Goal: Information Seeking & Learning: Check status

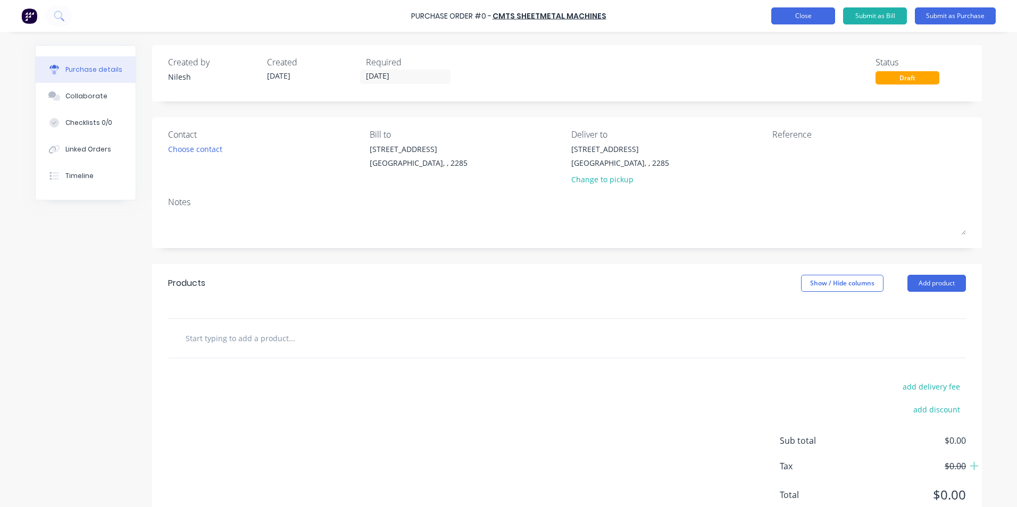
click at [792, 21] on button "Close" at bounding box center [803, 15] width 64 height 17
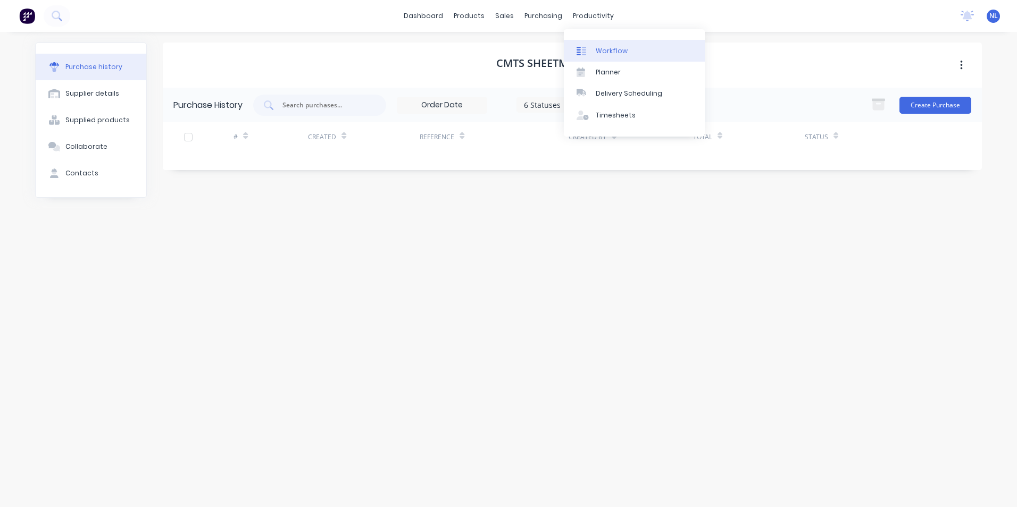
click at [612, 57] on link "Workflow" at bounding box center [634, 50] width 141 height 21
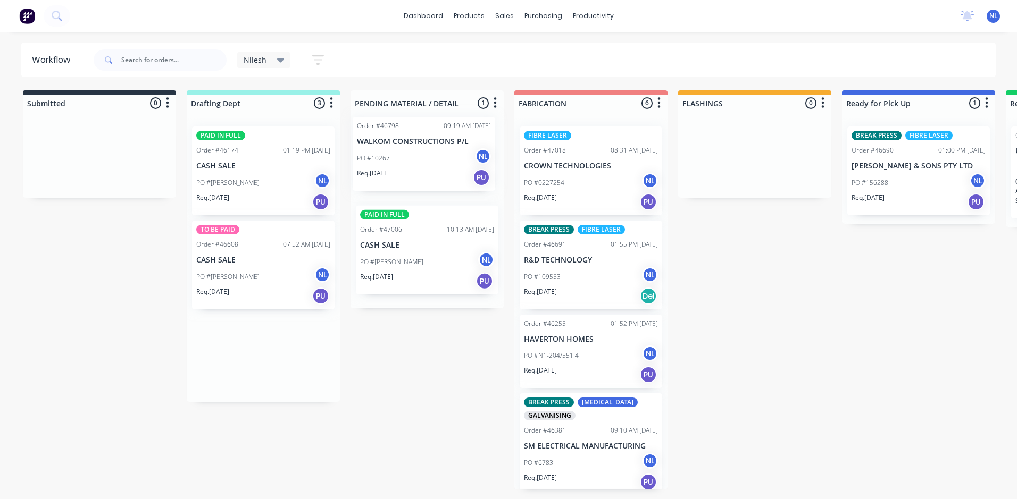
drag, startPoint x: 269, startPoint y: 271, endPoint x: 432, endPoint y: 165, distance: 194.9
click at [432, 165] on div "Submitted 0 Sort By Created date Required date Order number Customer name Most …" at bounding box center [879, 289] width 1774 height 399
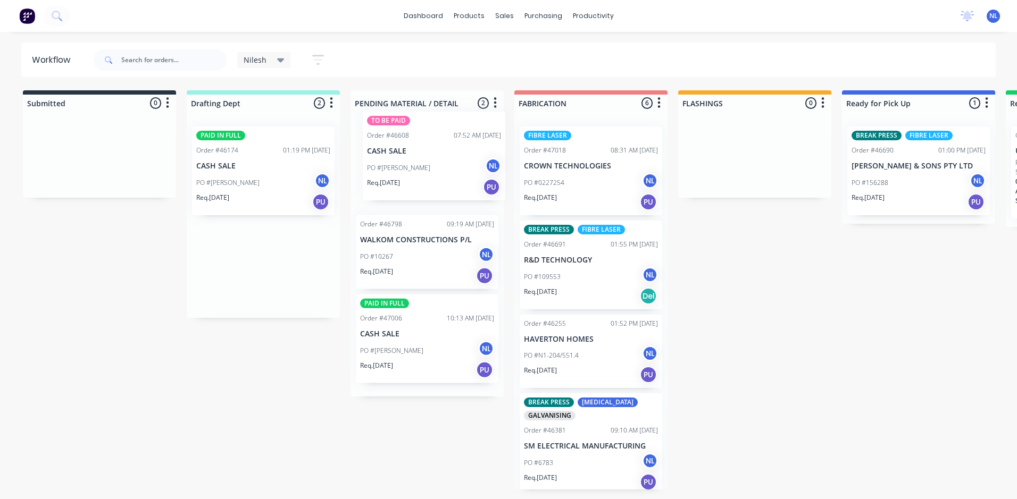
drag, startPoint x: 257, startPoint y: 261, endPoint x: 435, endPoint y: 147, distance: 210.7
click at [435, 147] on div "Submitted 0 Sort By Created date Required date Order number Customer name Most …" at bounding box center [879, 289] width 1774 height 399
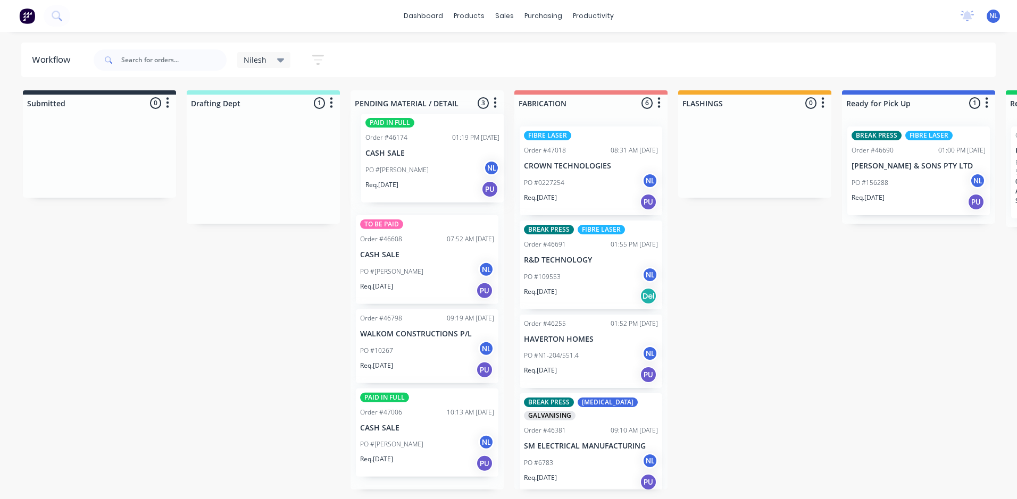
drag, startPoint x: 239, startPoint y: 190, endPoint x: 408, endPoint y: 176, distance: 170.3
click at [408, 176] on div "Submitted 0 Sort By Created date Required date Order number Customer name Most …" at bounding box center [879, 289] width 1774 height 399
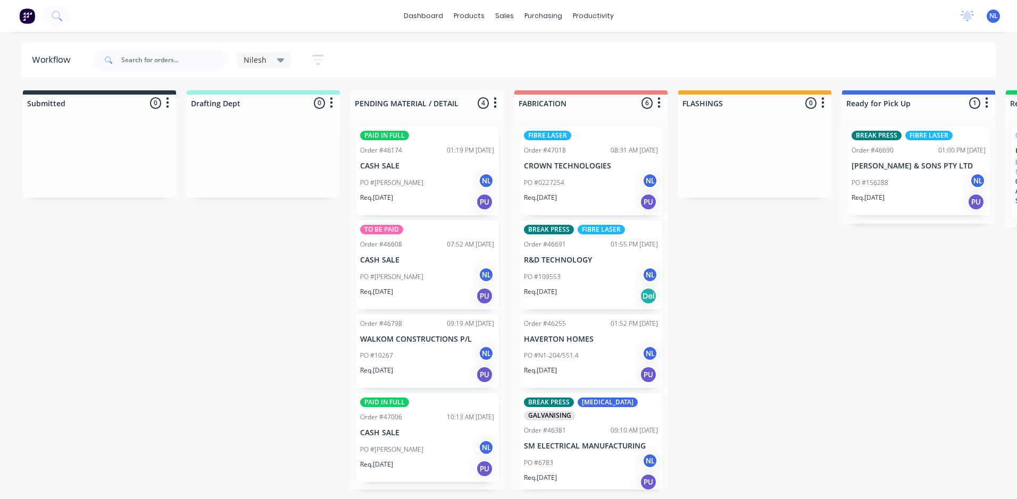
click at [290, 290] on div "Submitted 0 Sort By Created date Required date Order number Customer name Most …" at bounding box center [879, 289] width 1774 height 399
click at [416, 350] on div "PO #10267 NL" at bounding box center [427, 356] width 134 height 20
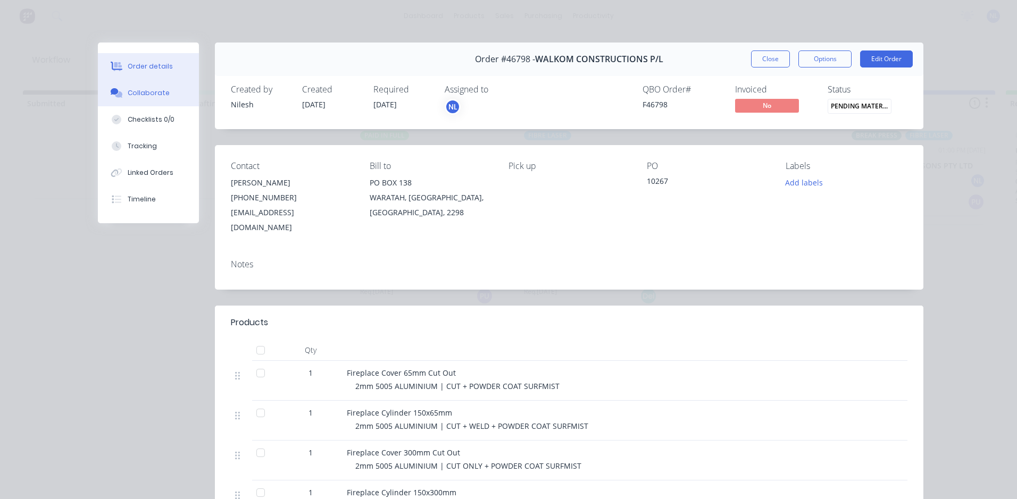
click at [152, 96] on div "Collaborate" at bounding box center [149, 93] width 42 height 10
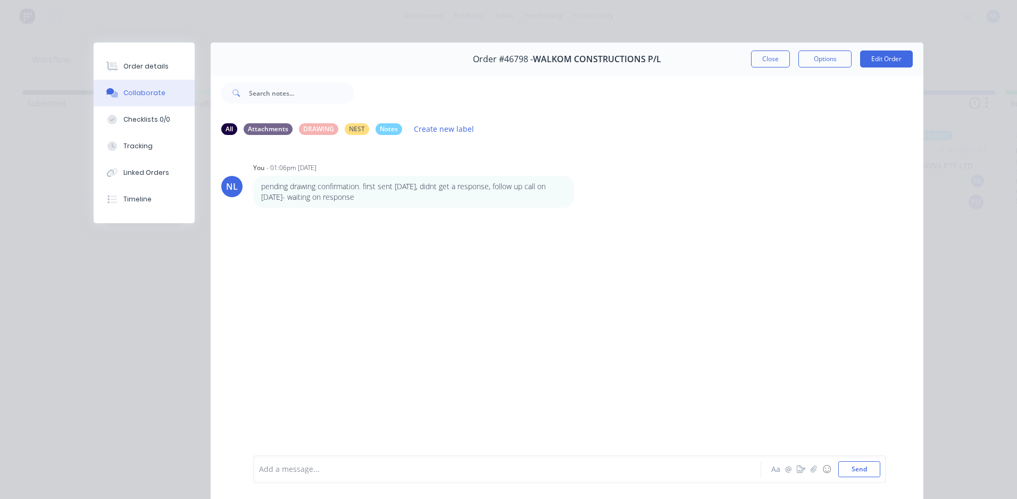
click at [447, 478] on div "Add a message... Aa @ ☺ Send" at bounding box center [569, 470] width 633 height 28
click at [445, 476] on div "Add a message..." at bounding box center [492, 470] width 466 height 16
click at [855, 472] on button "Send" at bounding box center [859, 470] width 42 height 16
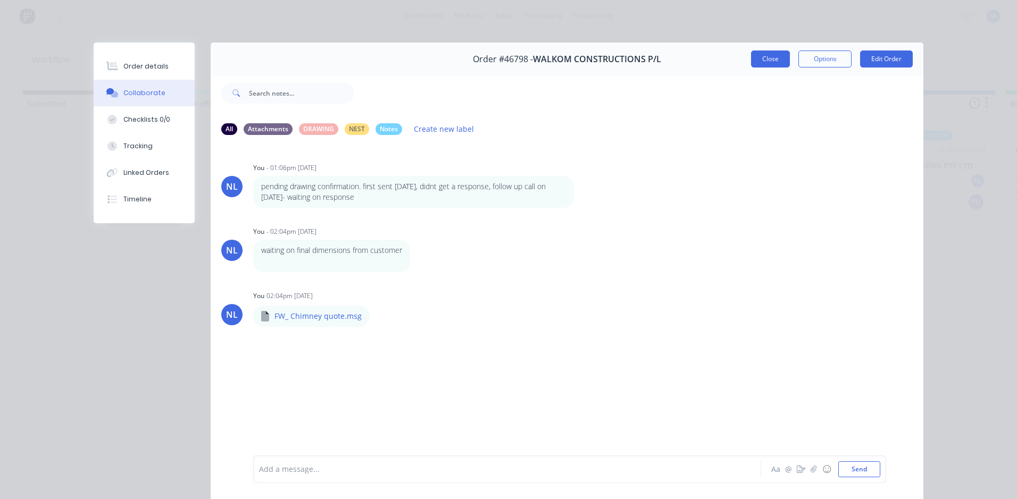
click at [764, 65] on button "Close" at bounding box center [770, 59] width 39 height 17
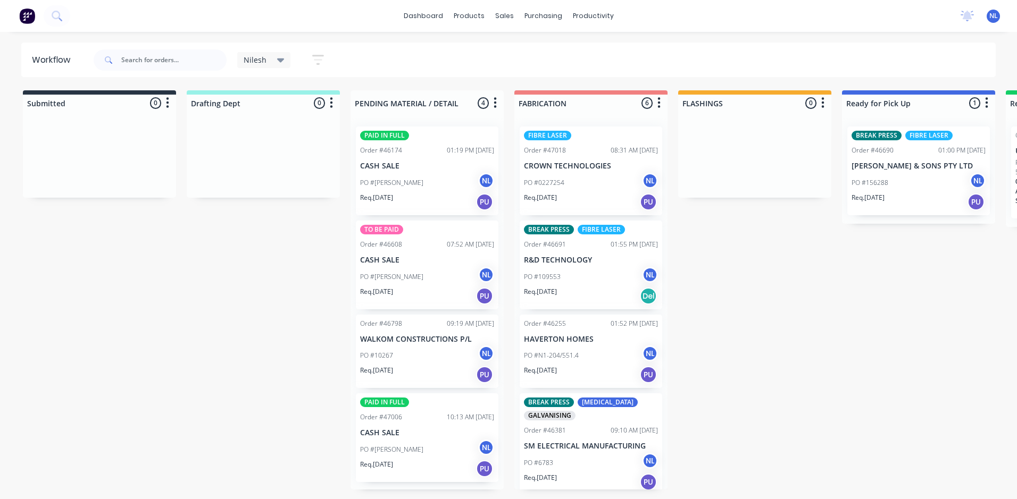
click at [425, 210] on div "Req. [DATE] PU" at bounding box center [427, 202] width 134 height 18
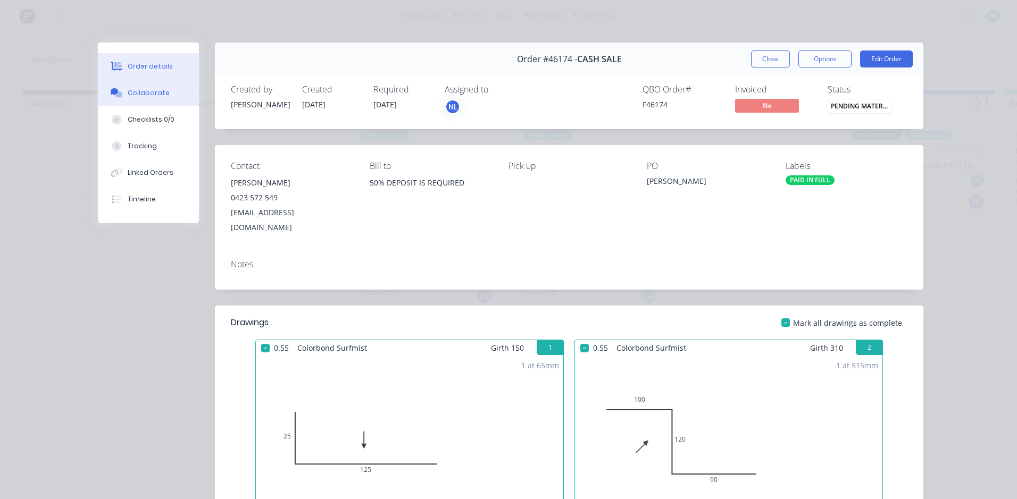
click at [150, 102] on button "Collaborate" at bounding box center [148, 93] width 101 height 27
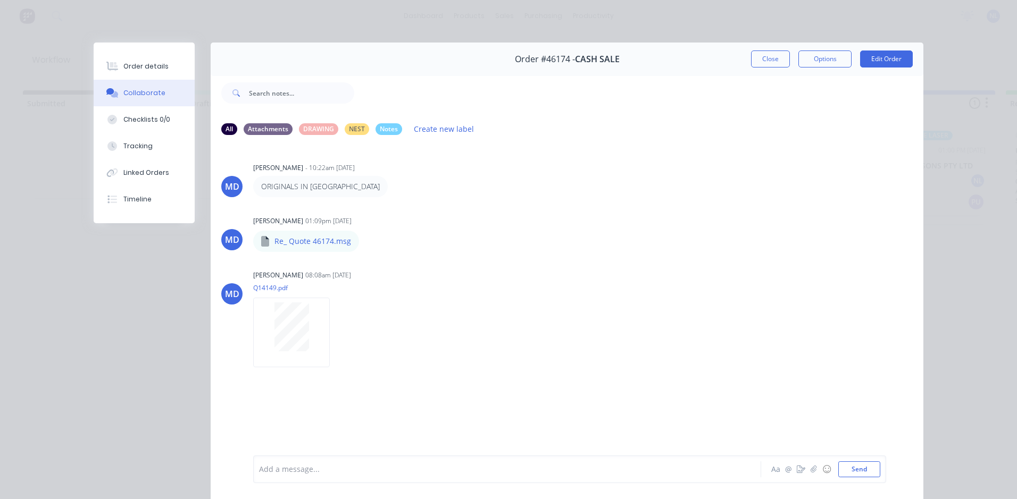
click at [356, 477] on div "Add a message..." at bounding box center [492, 470] width 466 height 16
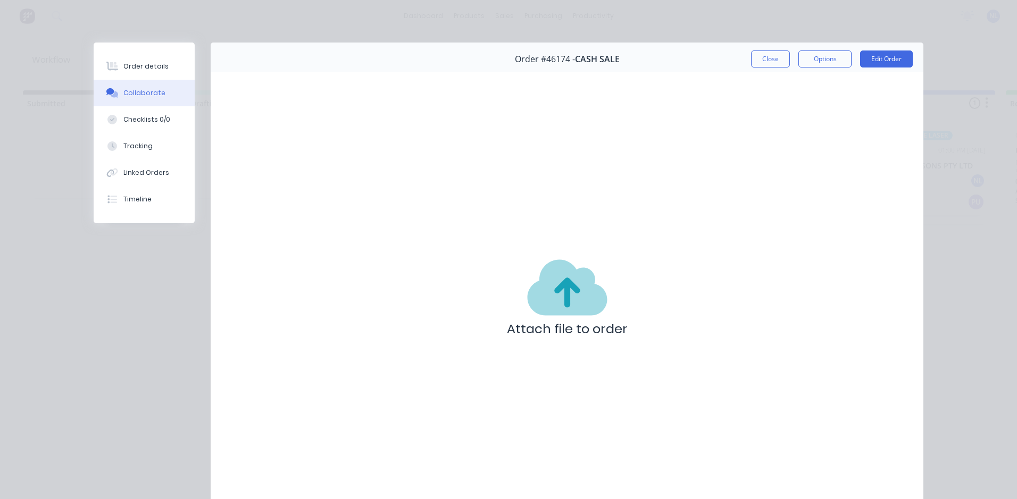
scroll to position [63, 0]
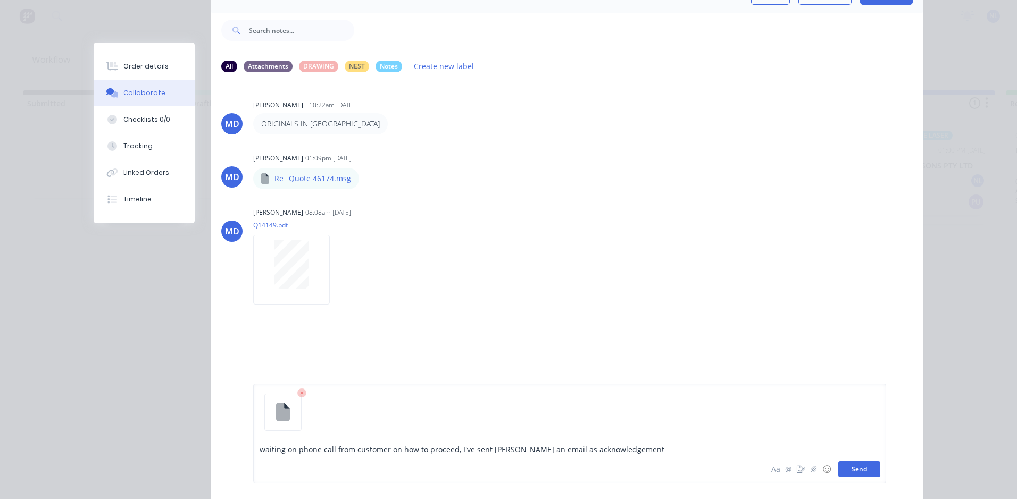
click at [867, 470] on button "Send" at bounding box center [859, 470] width 42 height 16
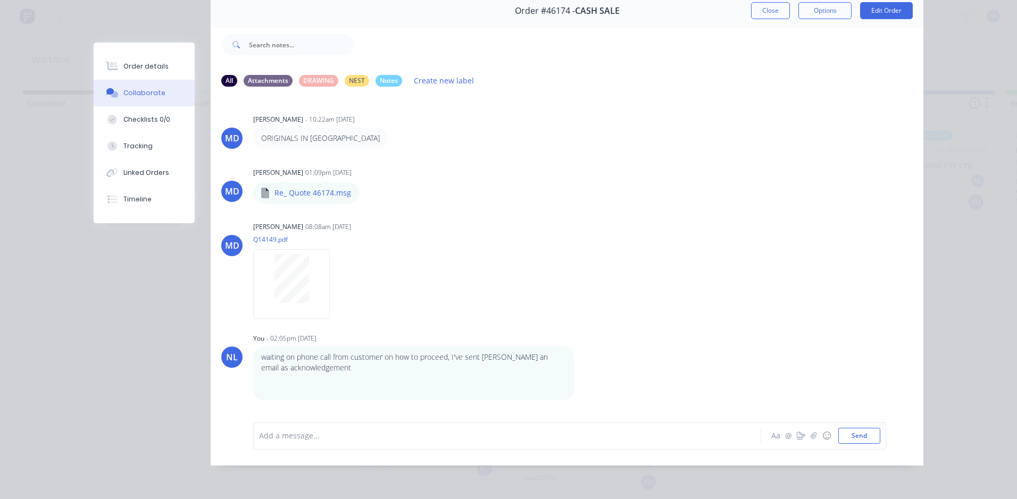
scroll to position [0, 0]
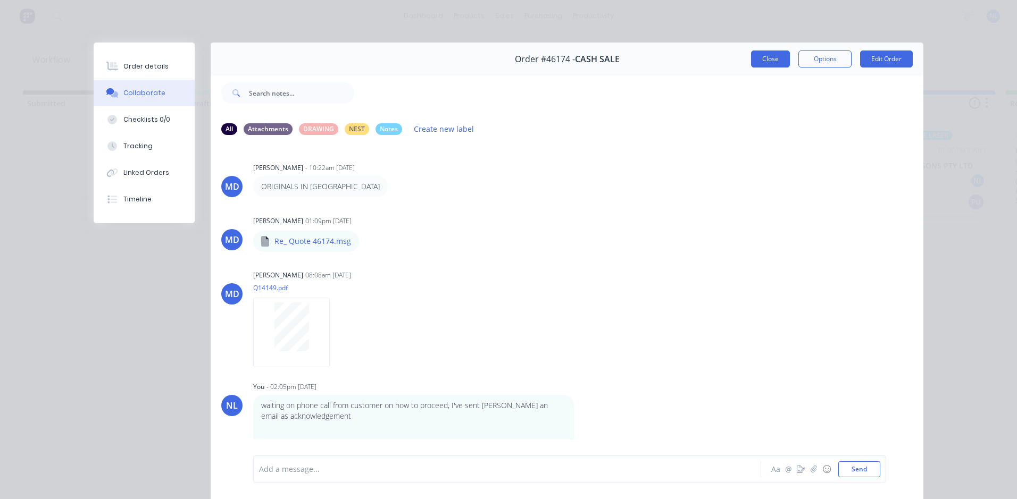
click at [766, 59] on button "Close" at bounding box center [770, 59] width 39 height 17
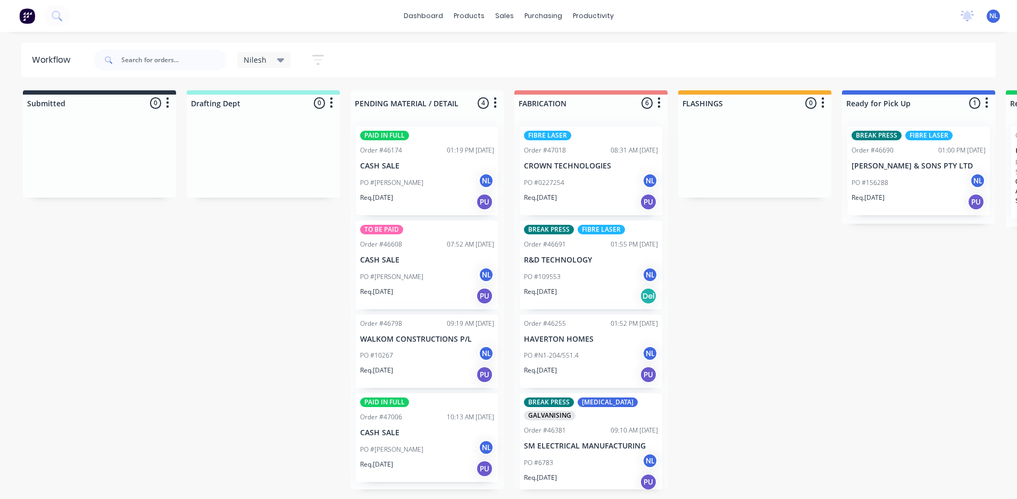
click at [400, 168] on p "CASH SALE" at bounding box center [427, 166] width 134 height 9
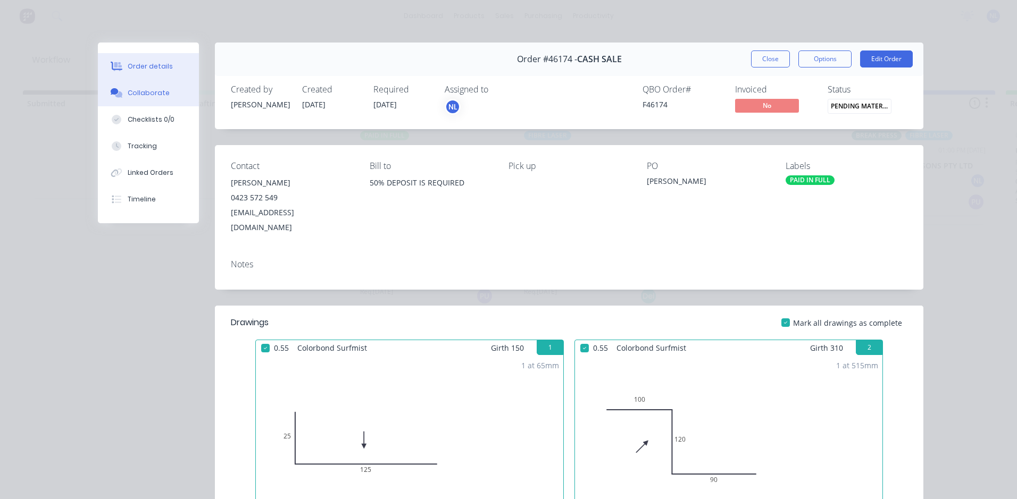
click at [147, 88] on button "Collaborate" at bounding box center [148, 93] width 101 height 27
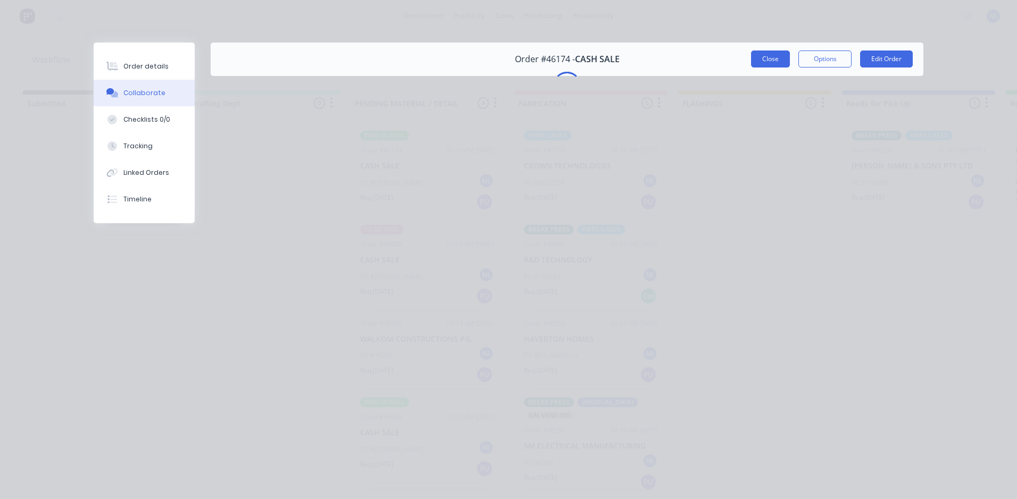
click at [761, 57] on button "Close" at bounding box center [770, 59] width 39 height 17
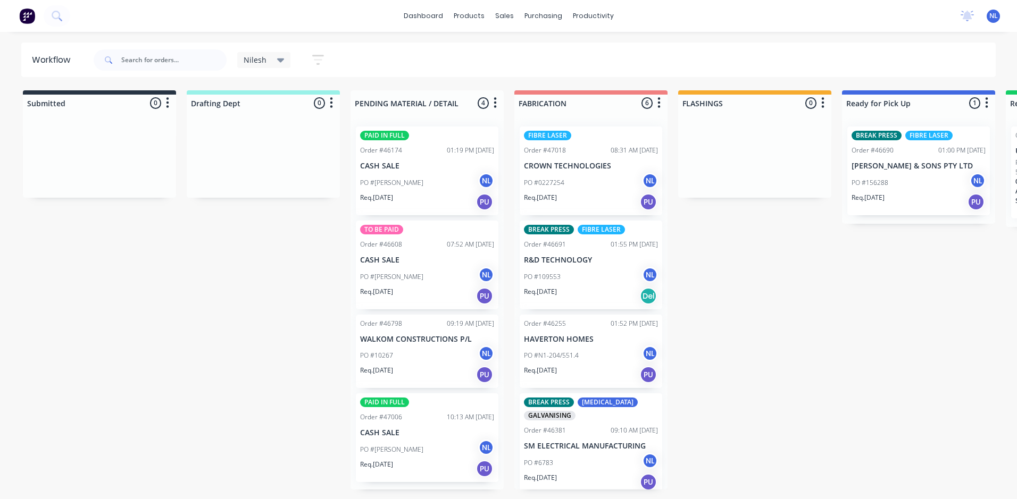
click at [434, 190] on div "PO #MARTYN BRAND NL" at bounding box center [427, 183] width 134 height 20
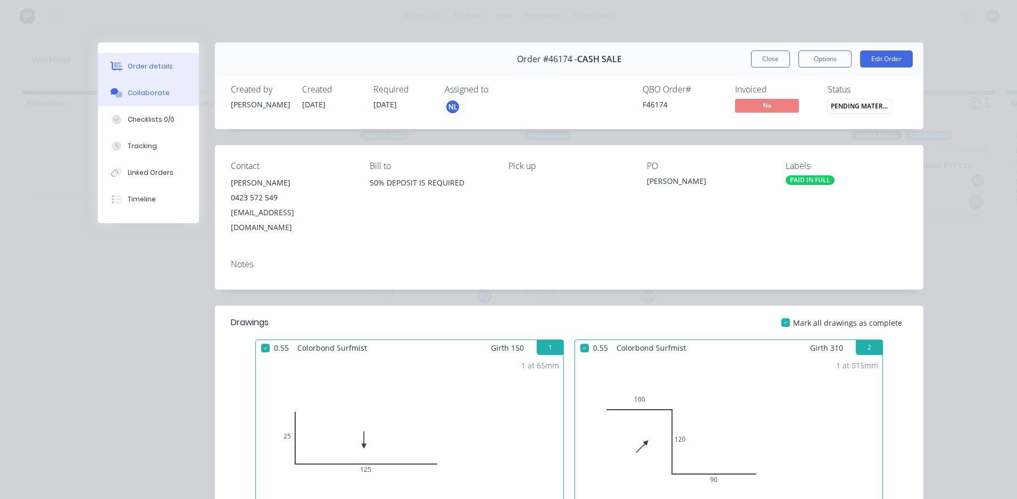
click at [146, 103] on button "Collaborate" at bounding box center [148, 93] width 101 height 27
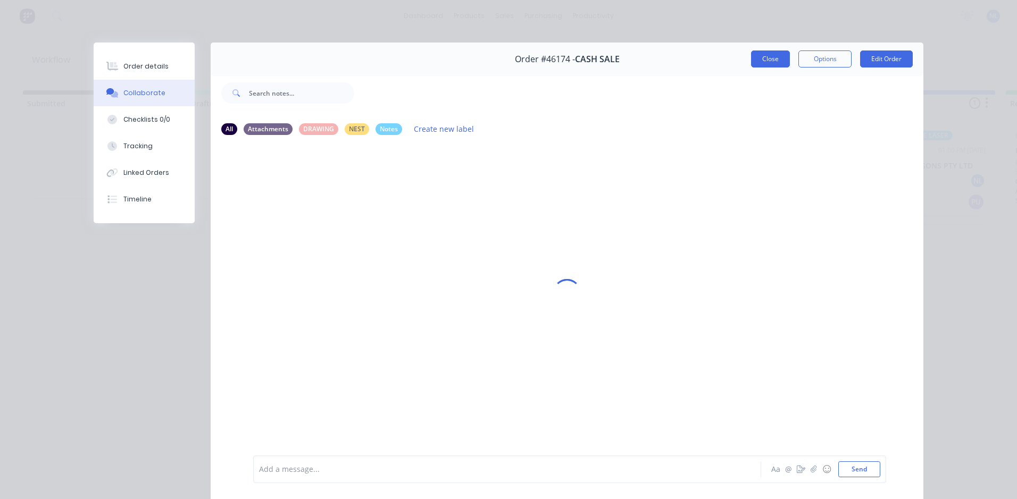
click at [768, 53] on button "Close" at bounding box center [770, 59] width 39 height 17
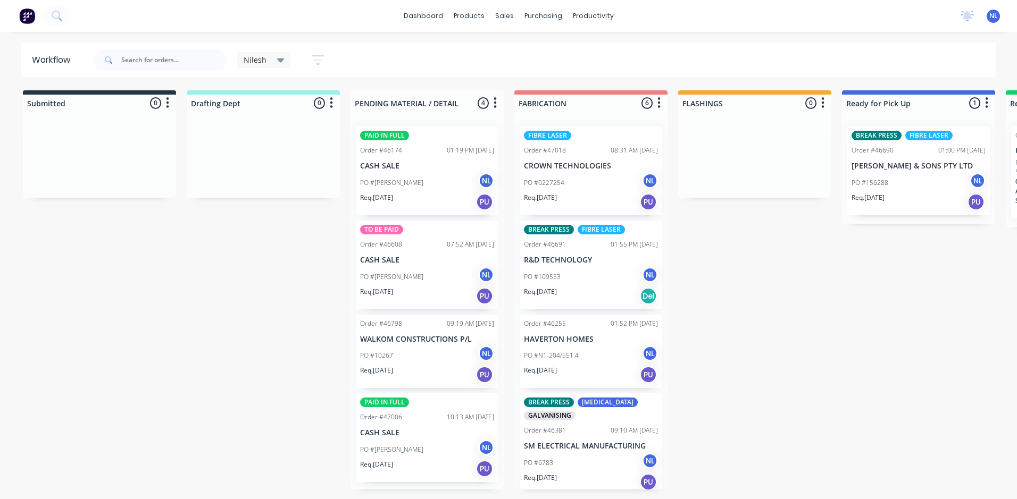
click at [445, 188] on div "PO #MARTYN BRAND NL" at bounding box center [427, 183] width 134 height 20
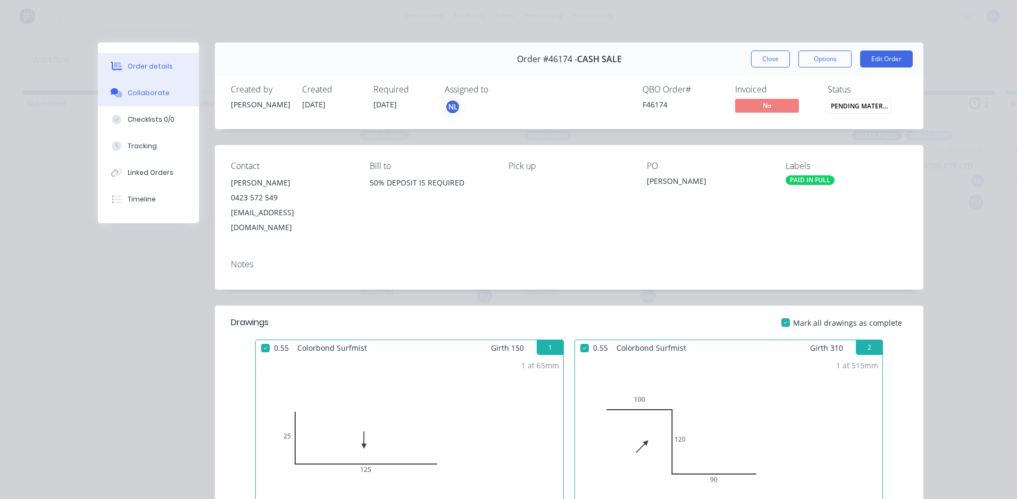
click at [151, 93] on div "Collaborate" at bounding box center [149, 93] width 42 height 10
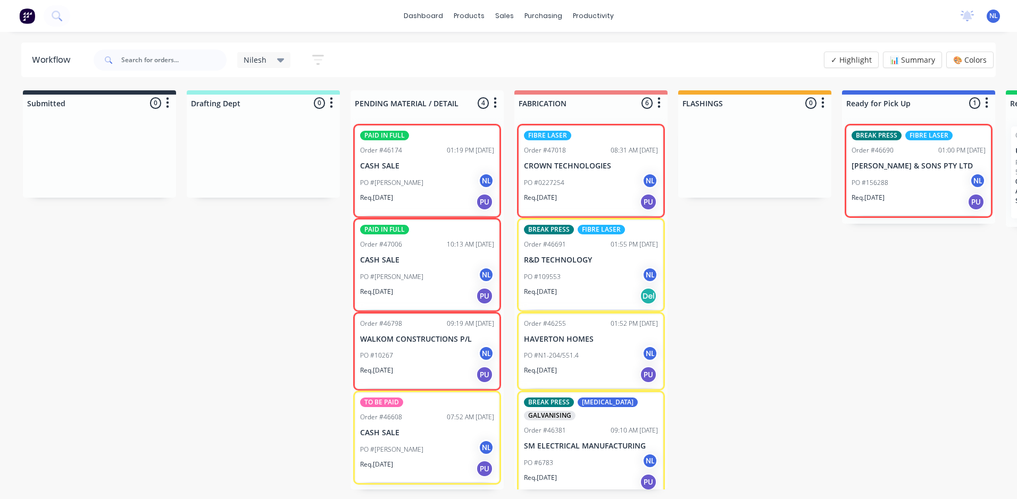
click at [440, 208] on div "Req. [DATE] PU" at bounding box center [427, 202] width 134 height 18
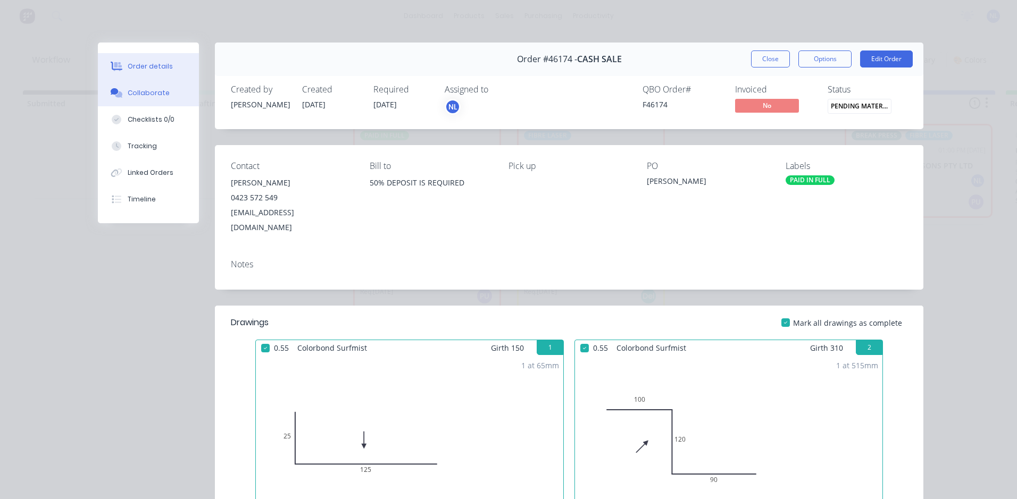
click at [140, 94] on div "Collaborate" at bounding box center [149, 93] width 42 height 10
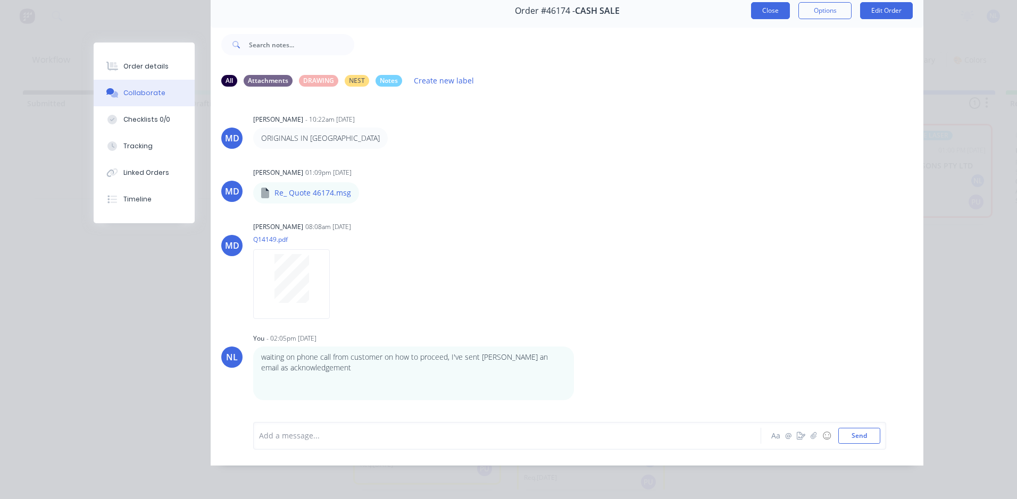
click at [773, 6] on button "Close" at bounding box center [770, 10] width 39 height 17
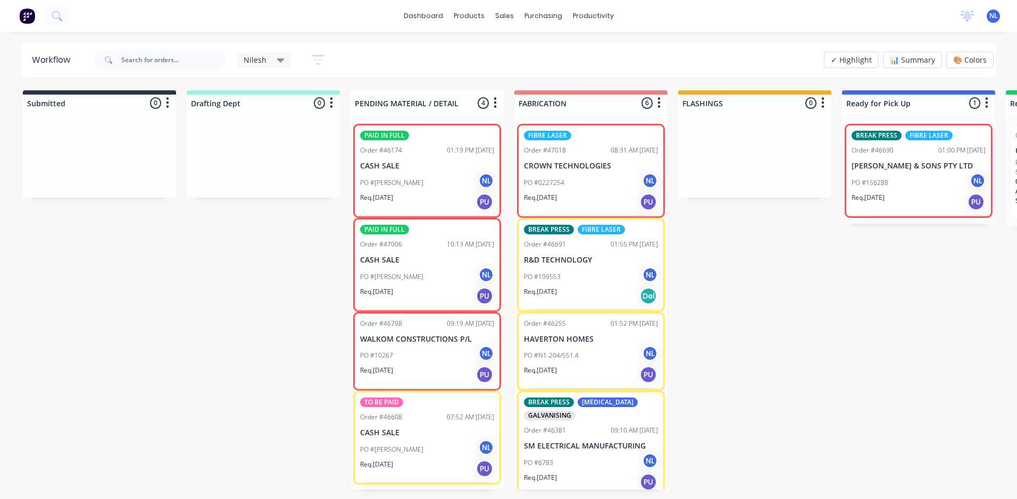
click at [441, 452] on div "PO #MARK CANTOR NL" at bounding box center [427, 450] width 134 height 20
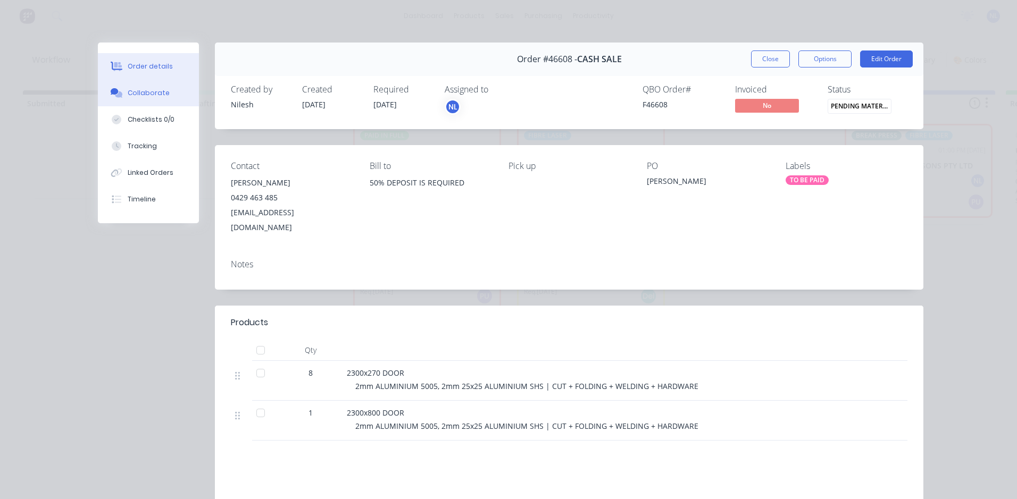
click at [145, 99] on button "Collaborate" at bounding box center [148, 93] width 101 height 27
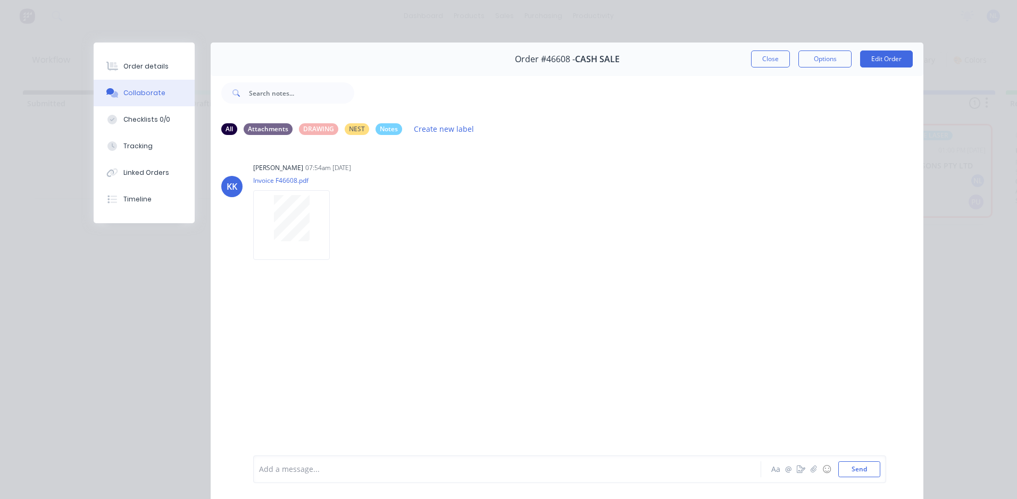
click at [382, 467] on div at bounding box center [492, 469] width 465 height 11
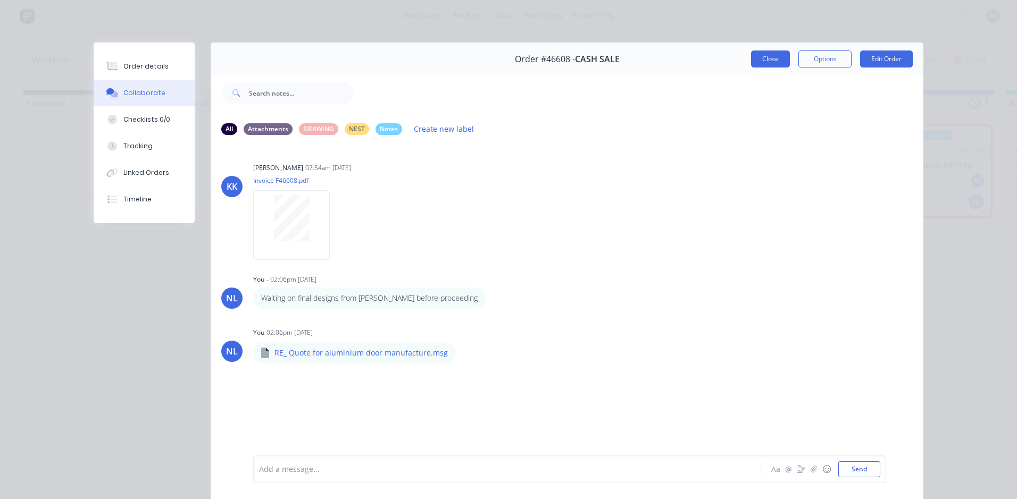
click at [780, 57] on button "Close" at bounding box center [770, 59] width 39 height 17
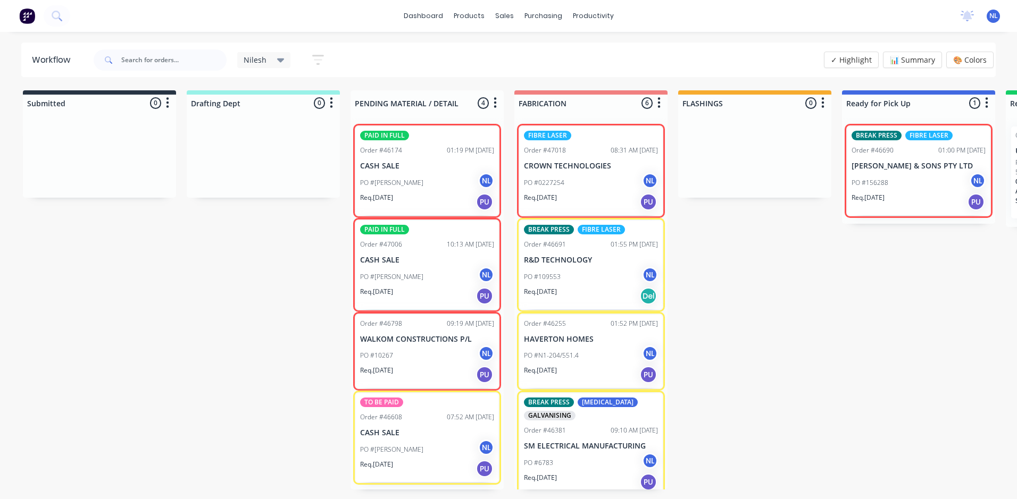
click at [282, 284] on div "Submitted 0 Sort By Created date Required date Order number Customer name Most …" at bounding box center [879, 289] width 1774 height 399
click at [31, 19] on img at bounding box center [27, 16] width 16 height 16
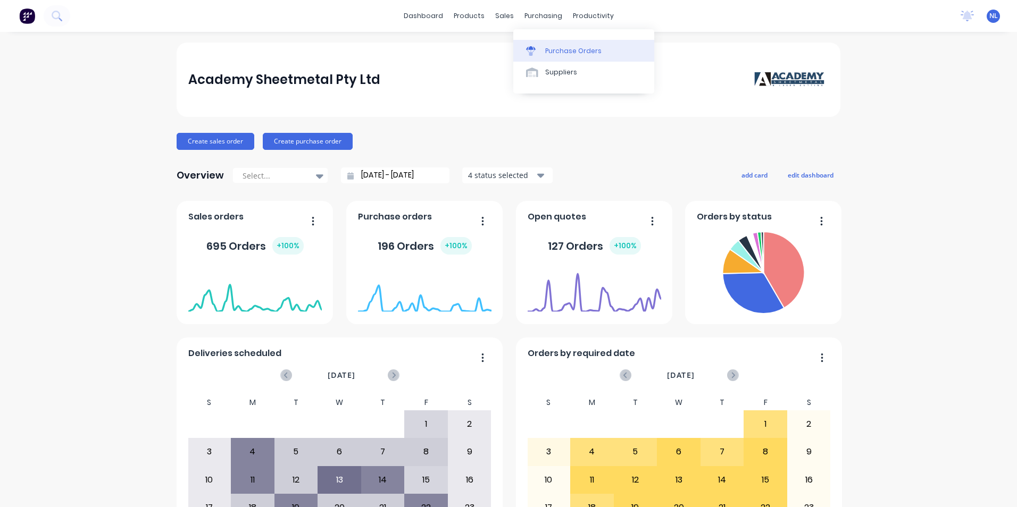
click at [543, 45] on link "Purchase Orders" at bounding box center [583, 50] width 141 height 21
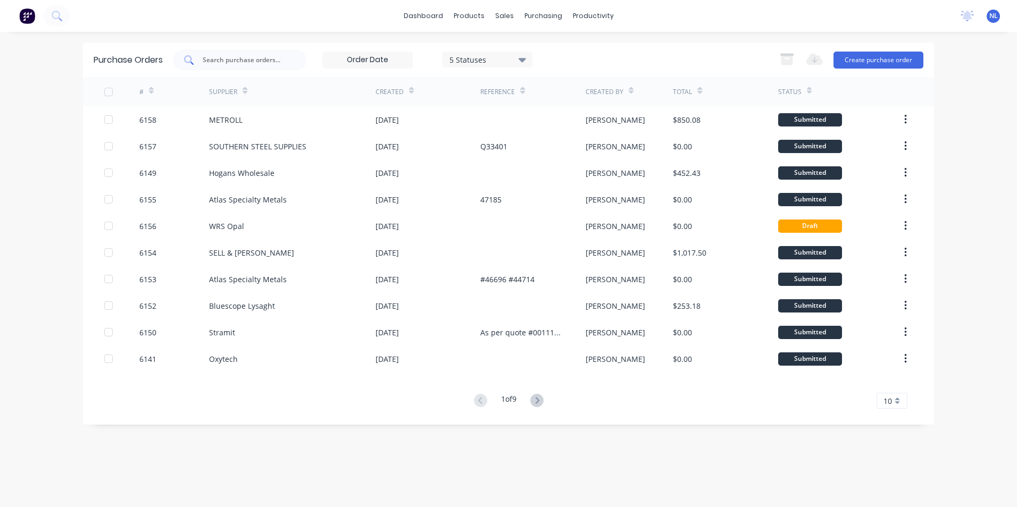
click at [285, 66] on div at bounding box center [239, 59] width 133 height 21
type input "bluescope"
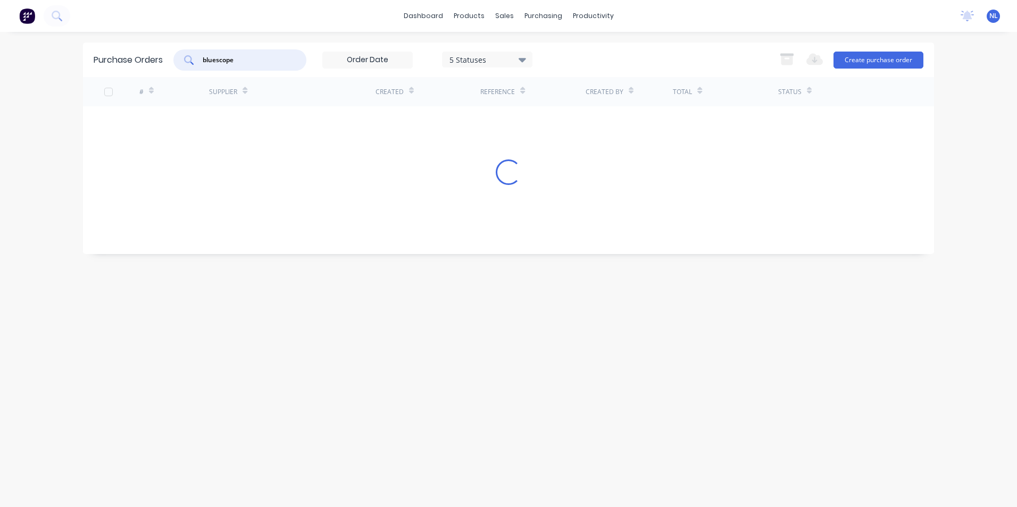
click at [502, 49] on div "bluescope 5 Statuses 5 Statuses" at bounding box center [352, 59] width 359 height 21
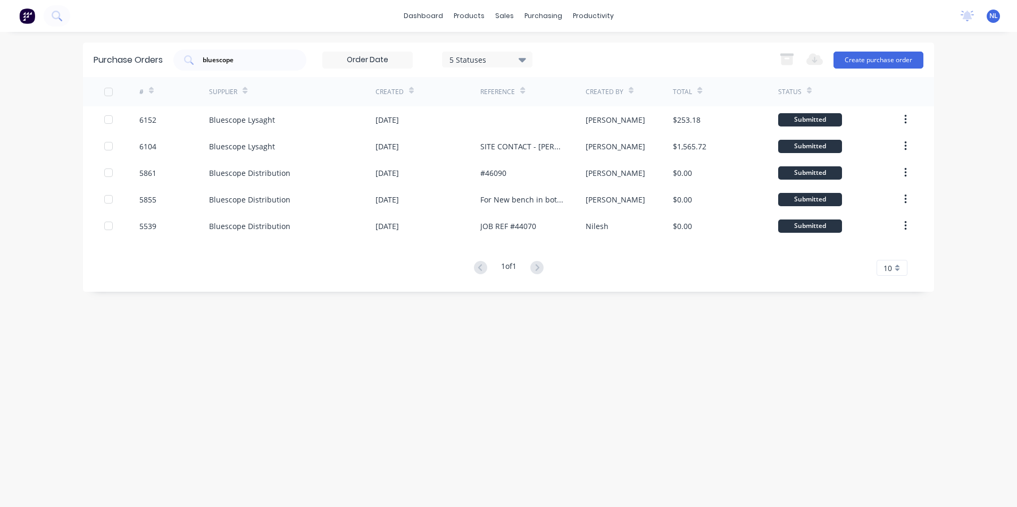
click at [497, 61] on div "5 Statuses" at bounding box center [487, 59] width 76 height 11
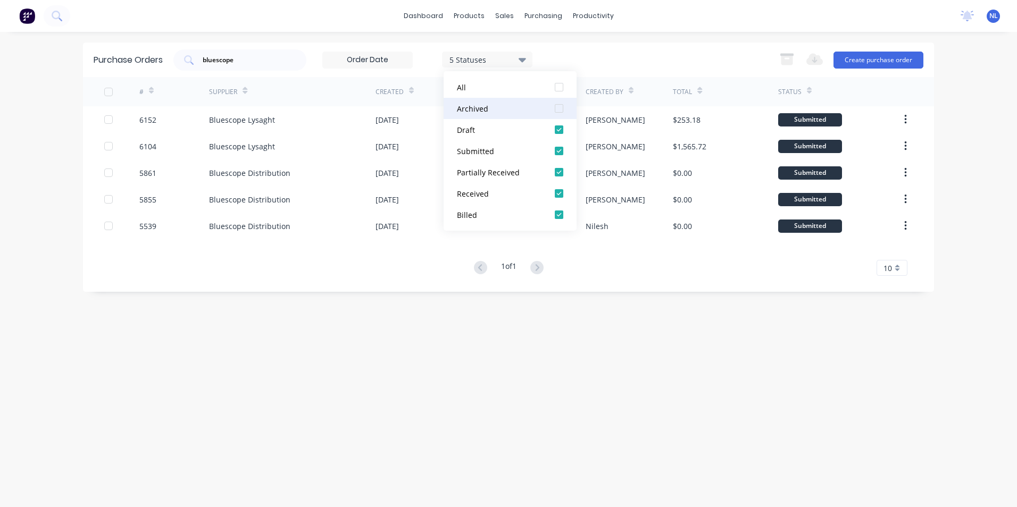
click at [512, 110] on div "Archived" at bounding box center [499, 108] width 85 height 11
click at [674, 58] on div "bluescope 7 Statuses 7 Statuses Export to Excel (XLSX) Create purchase order" at bounding box center [548, 59] width 750 height 21
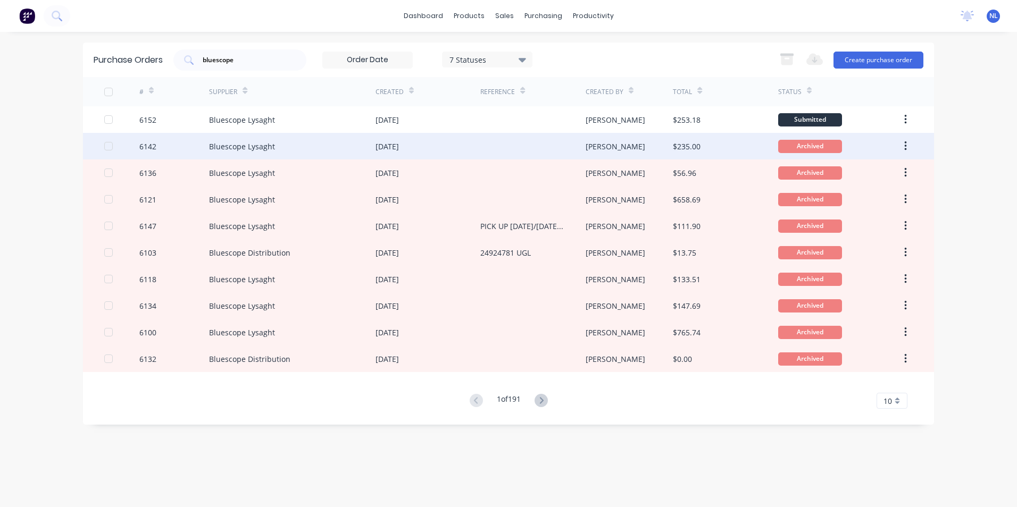
click at [321, 153] on div "Bluescope Lysaght" at bounding box center [292, 146] width 166 height 27
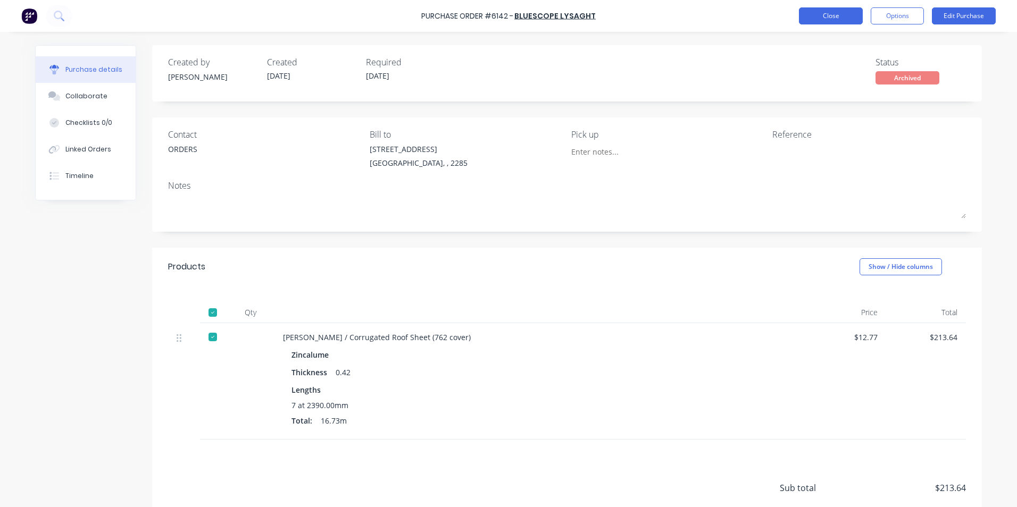
click at [842, 19] on button "Close" at bounding box center [831, 15] width 64 height 17
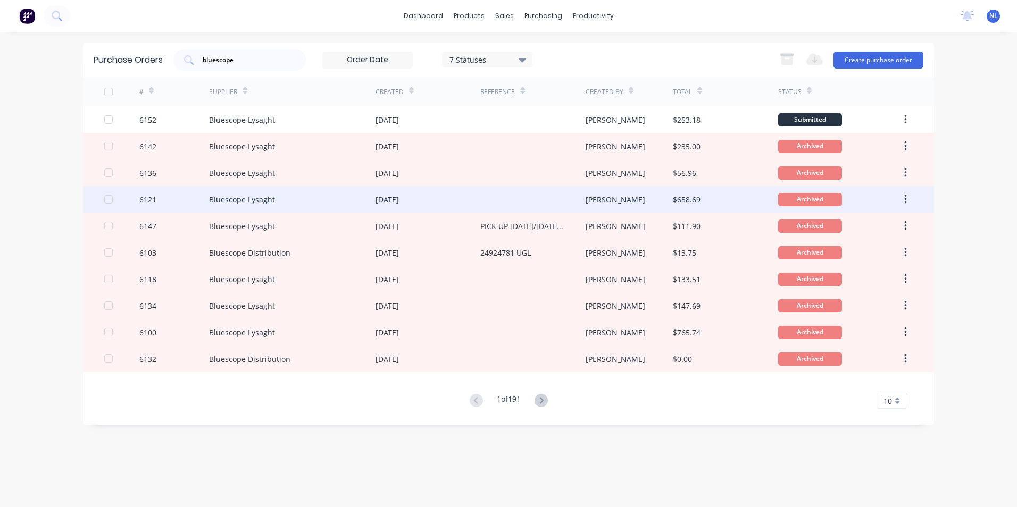
click at [316, 196] on div "Bluescope Lysaght" at bounding box center [292, 199] width 166 height 27
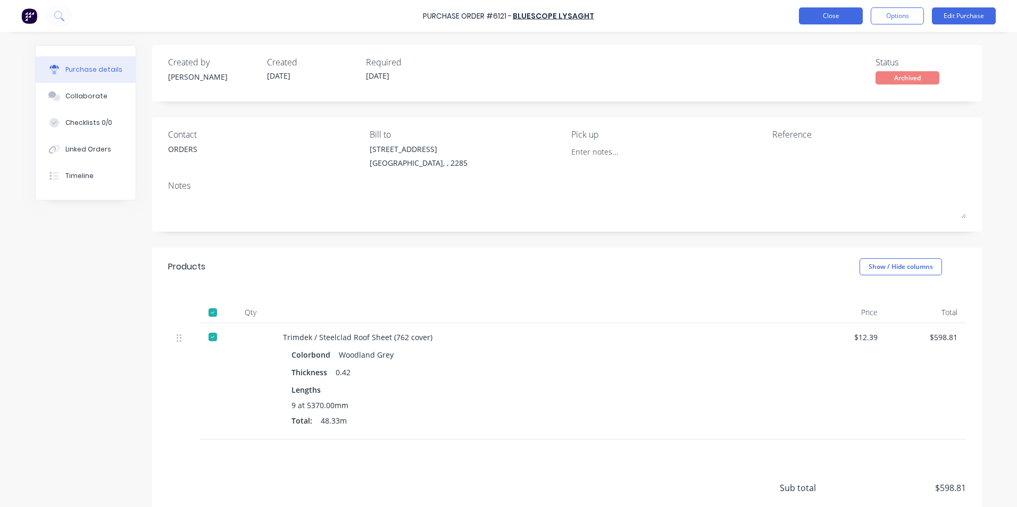
click at [837, 18] on button "Close" at bounding box center [831, 15] width 64 height 17
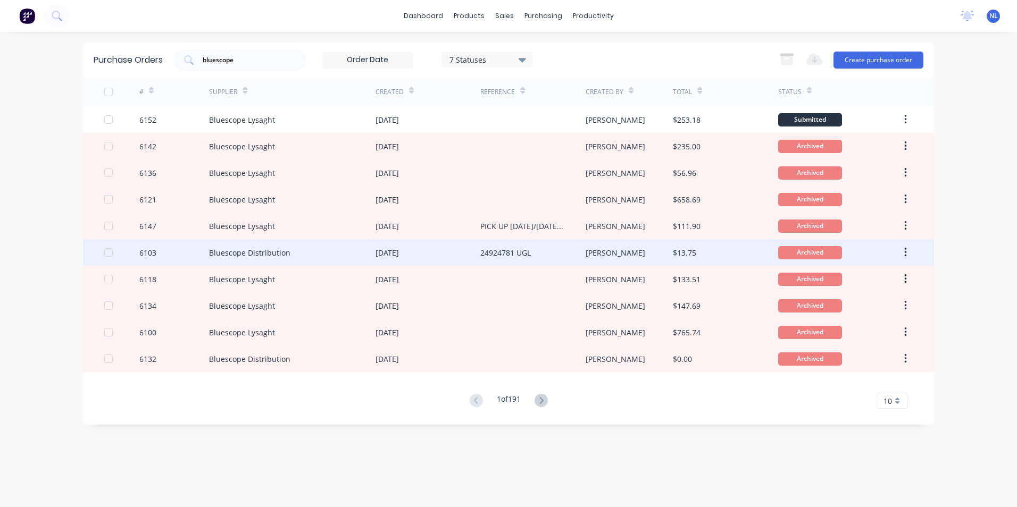
click at [309, 255] on div "Bluescope Distribution" at bounding box center [292, 252] width 166 height 27
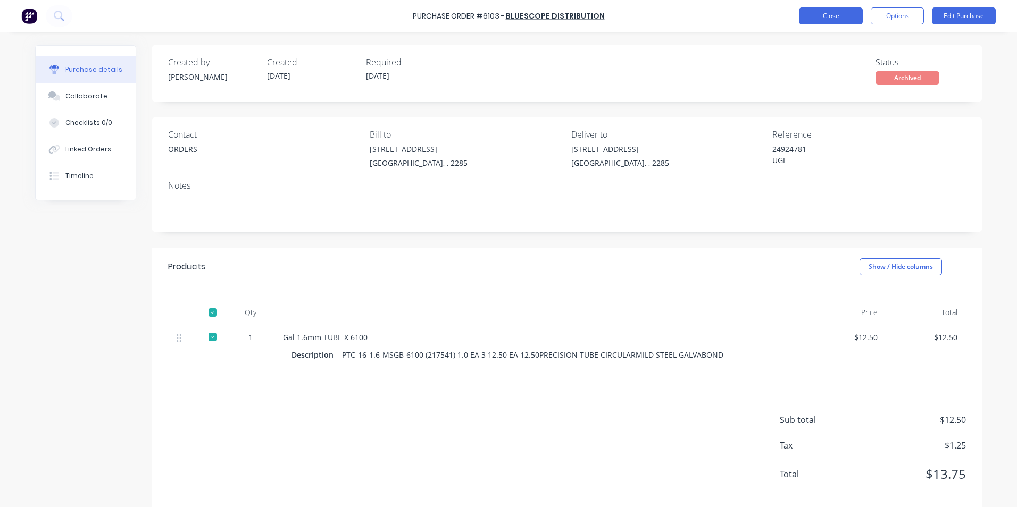
click at [824, 19] on button "Close" at bounding box center [831, 15] width 64 height 17
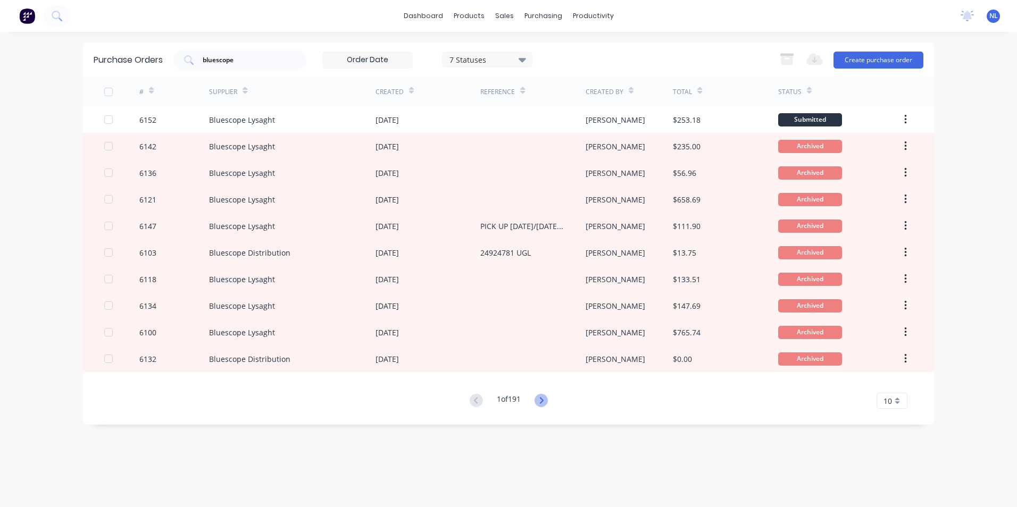
click at [542, 398] on icon at bounding box center [541, 400] width 4 height 6
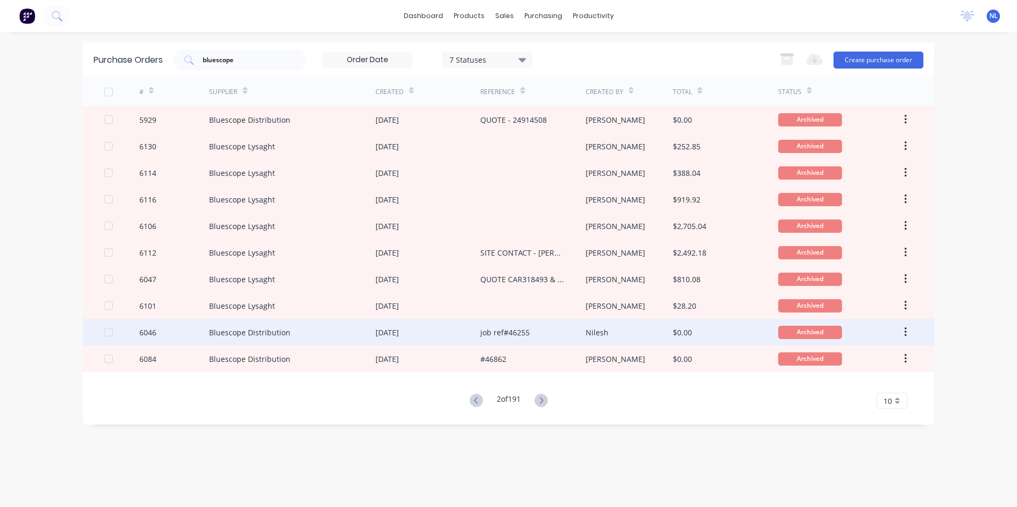
click at [333, 341] on div "Bluescope Distribution" at bounding box center [292, 332] width 166 height 27
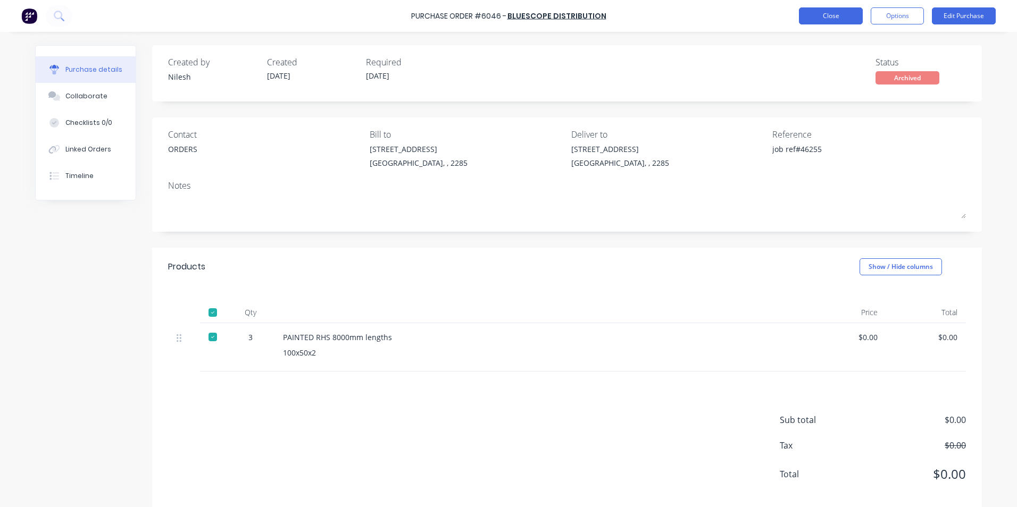
click at [834, 14] on button "Close" at bounding box center [831, 15] width 64 height 17
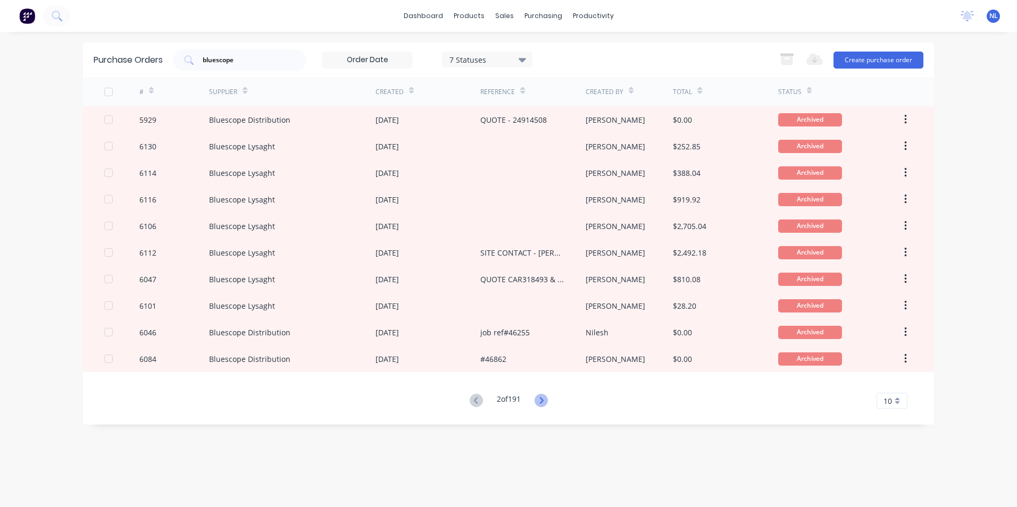
click at [546, 400] on icon at bounding box center [540, 400] width 13 height 13
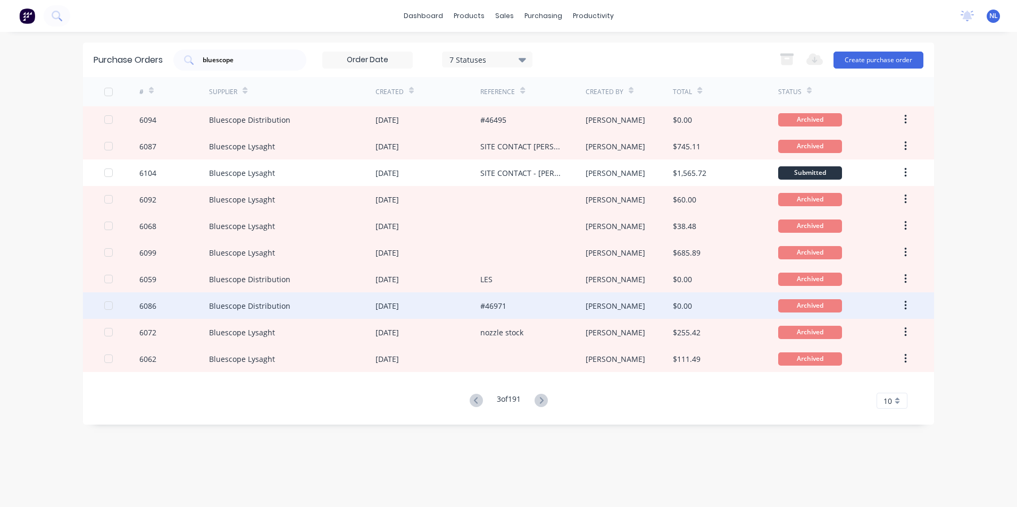
click at [303, 297] on div "Bluescope Distribution" at bounding box center [292, 306] width 166 height 27
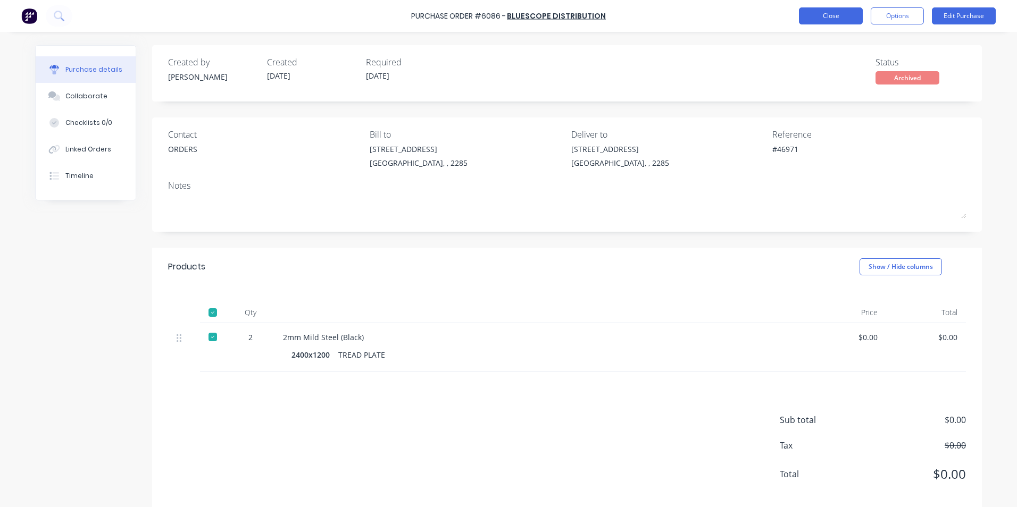
click at [814, 15] on button "Close" at bounding box center [831, 15] width 64 height 17
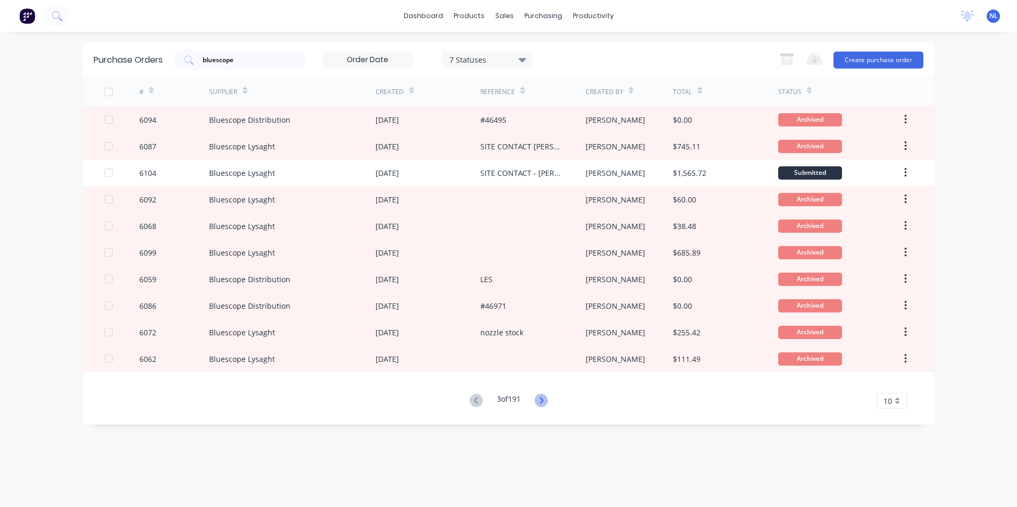
click at [538, 401] on icon at bounding box center [540, 400] width 13 height 13
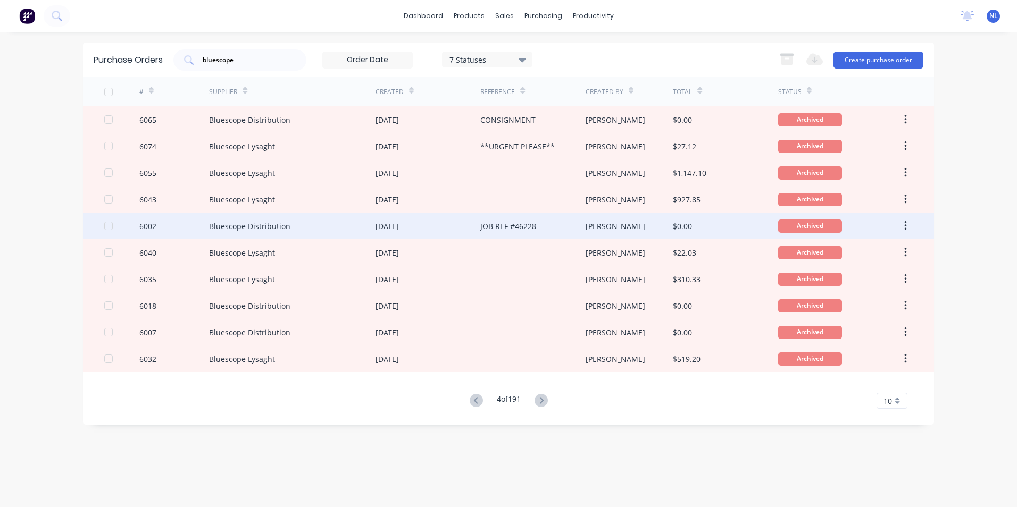
click at [300, 220] on div "Bluescope Distribution" at bounding box center [292, 226] width 166 height 27
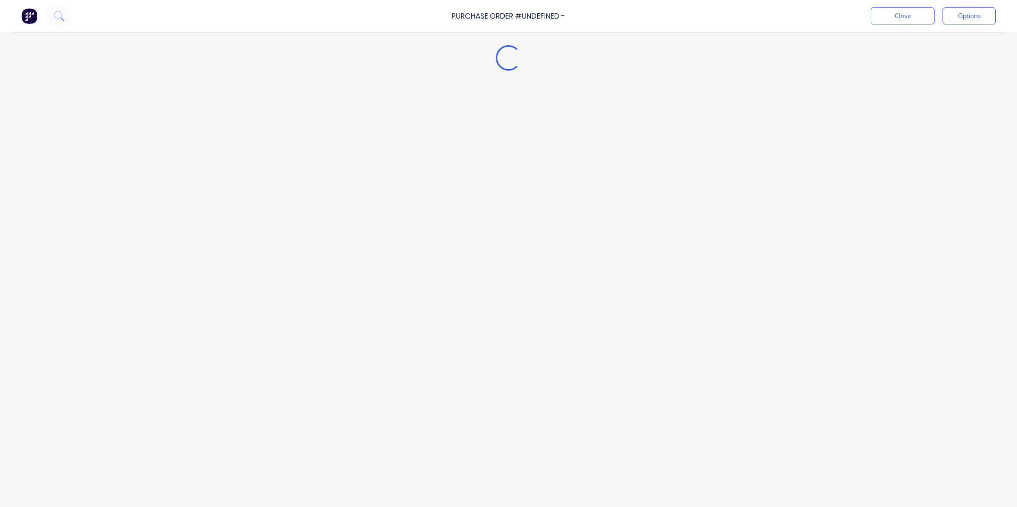
type textarea "x"
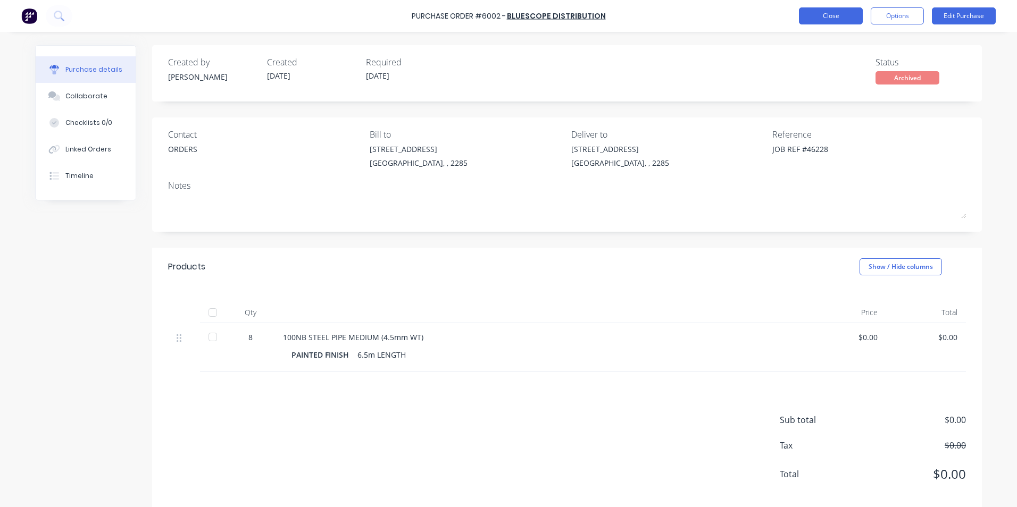
click at [834, 15] on button "Close" at bounding box center [831, 15] width 64 height 17
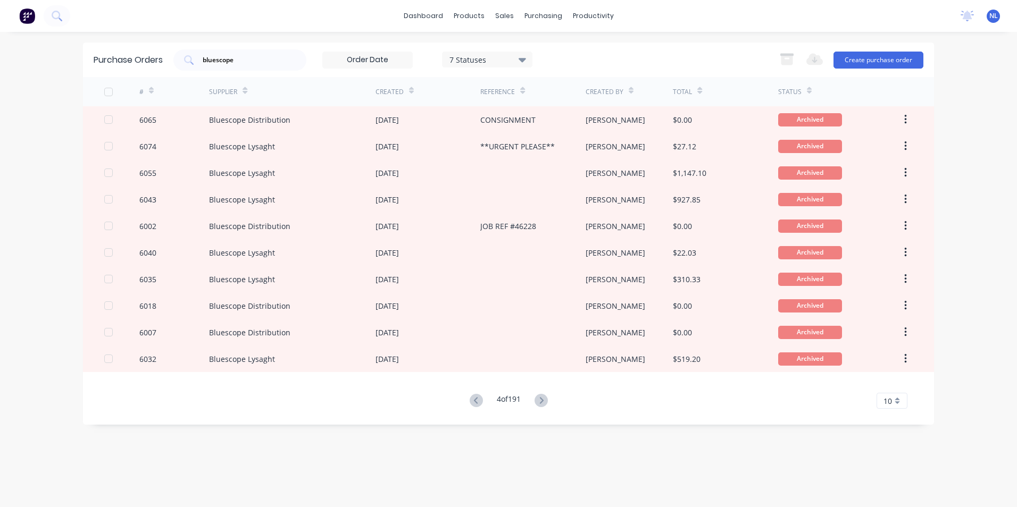
click at [534, 472] on div "Purchase Orders bluescope 7 Statuses 7 Statuses Export to Excel (XLSX) Create p…" at bounding box center [508, 270] width 851 height 454
